Goal: Transaction & Acquisition: Subscribe to service/newsletter

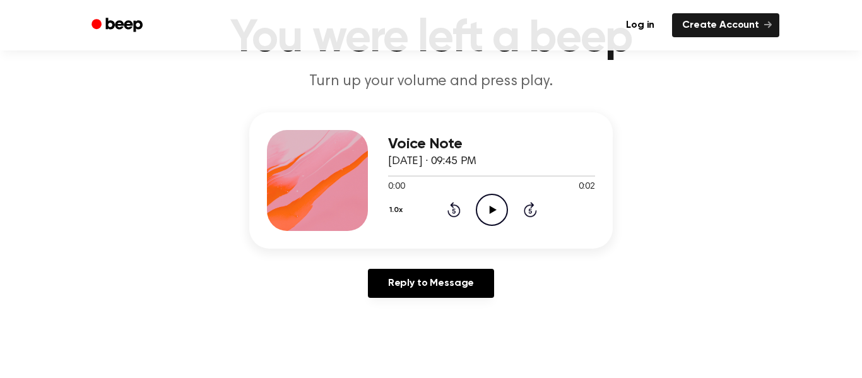
scroll to position [87, 0]
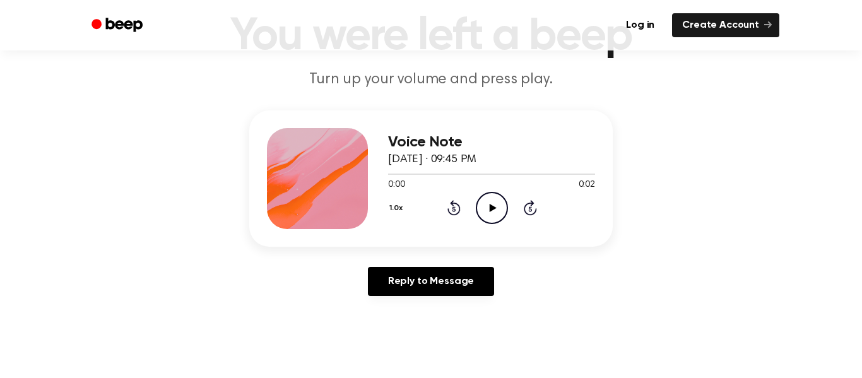
click at [492, 212] on icon "Play Audio" at bounding box center [492, 208] width 32 height 32
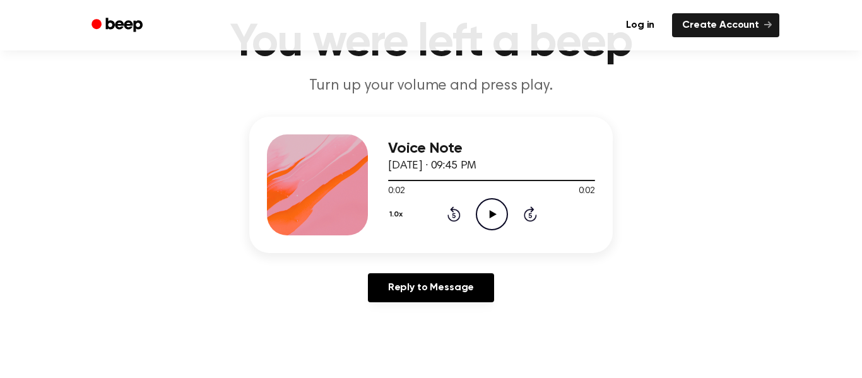
scroll to position [90, 0]
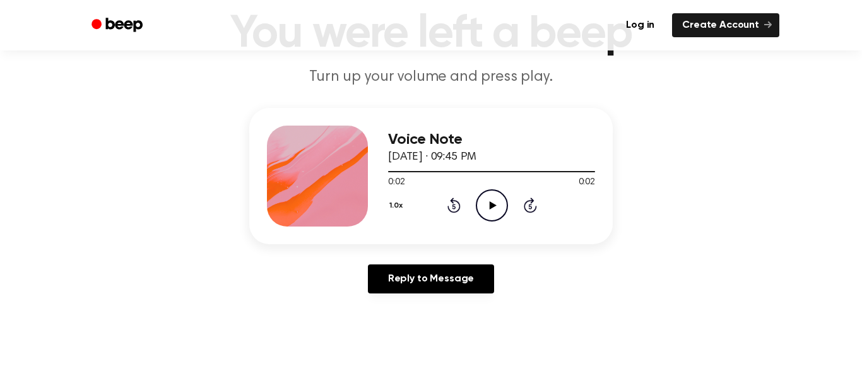
click at [100, 20] on icon "Beep" at bounding box center [119, 25] width 54 height 18
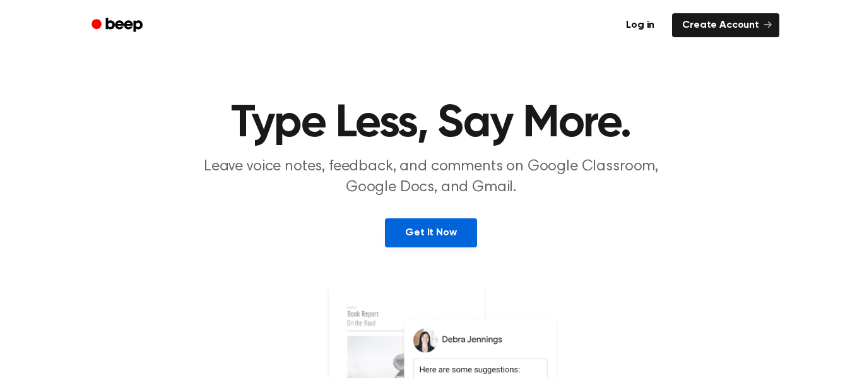
scroll to position [3, 0]
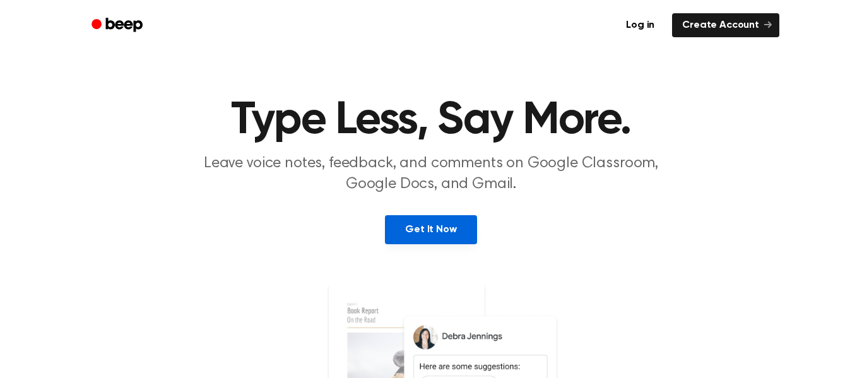
click at [451, 235] on link "Get It Now" at bounding box center [431, 229] width 92 height 29
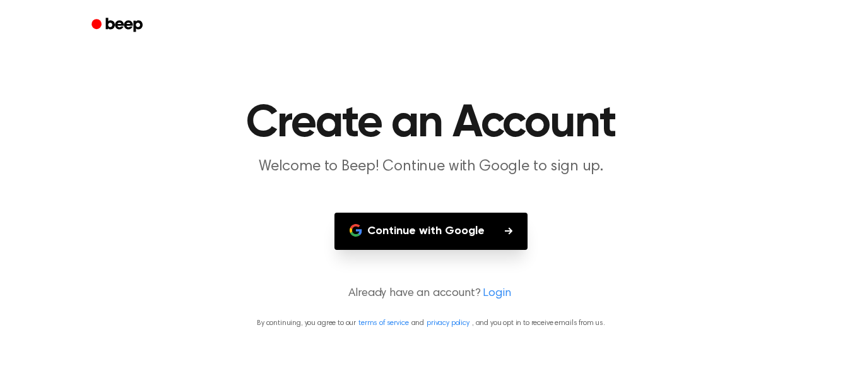
click at [451, 235] on button "Continue with Google" at bounding box center [431, 231] width 193 height 37
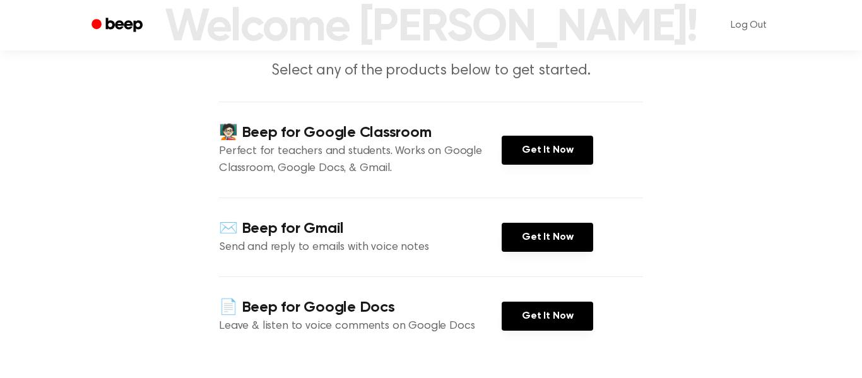
scroll to position [97, 0]
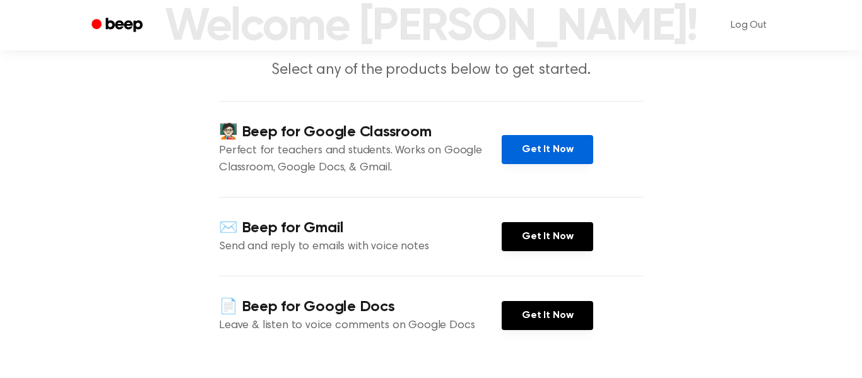
click at [551, 162] on link "Get It Now" at bounding box center [548, 149] width 92 height 29
